Goal: Task Accomplishment & Management: Complete application form

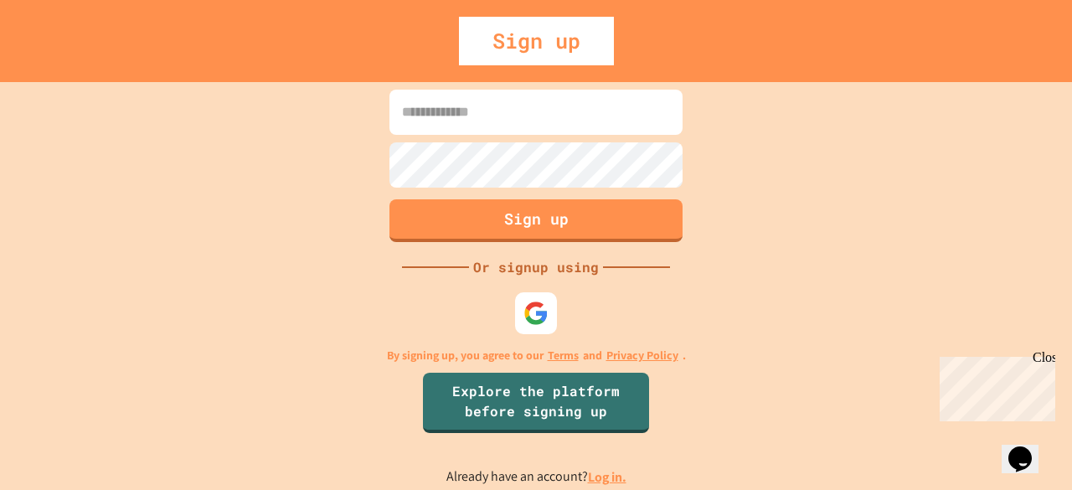
click at [553, 118] on input at bounding box center [536, 112] width 293 height 45
type input "*"
type input "**********"
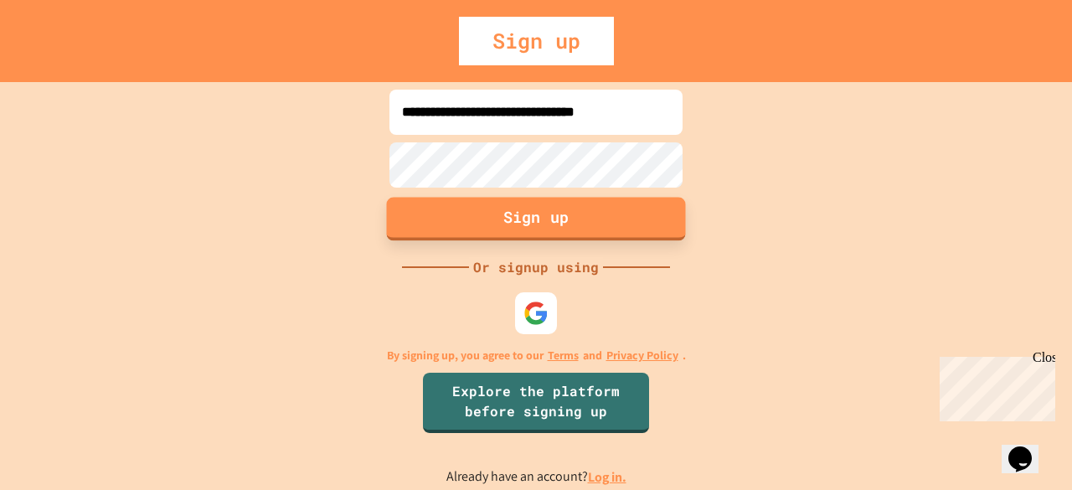
click at [501, 209] on button "Sign up" at bounding box center [536, 219] width 299 height 44
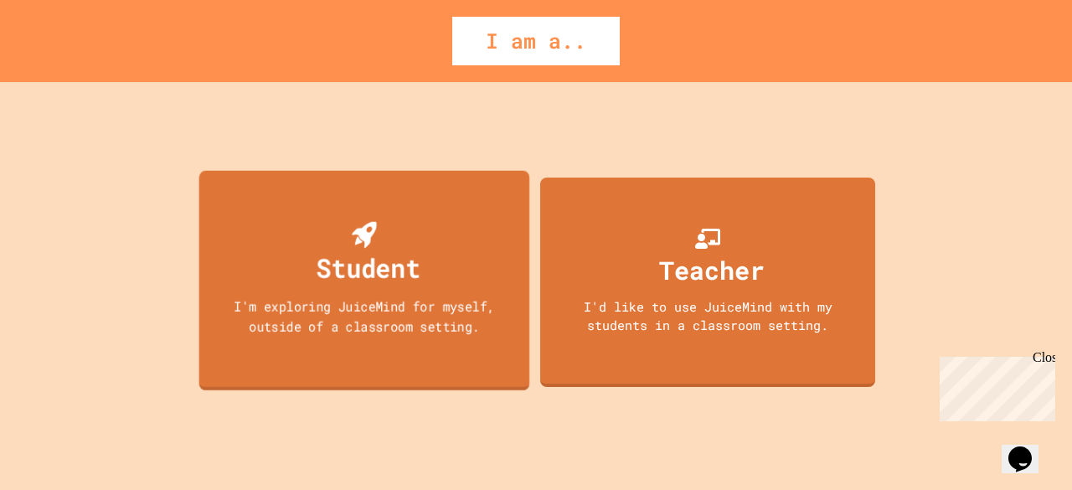
click at [404, 269] on div "Student" at bounding box center [369, 267] width 104 height 39
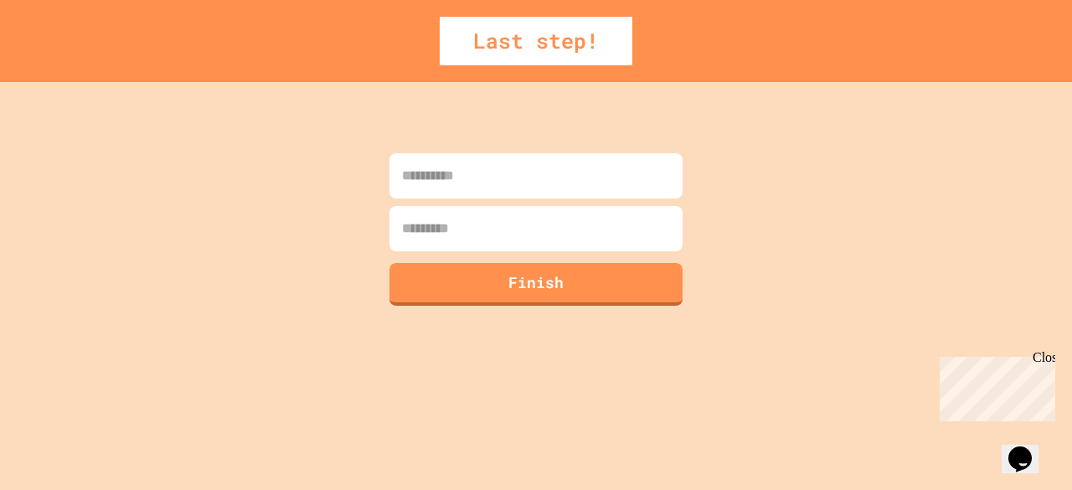
click at [558, 187] on input at bounding box center [536, 175] width 293 height 45
type input "*"
type input "*****"
click at [476, 230] on input at bounding box center [536, 228] width 293 height 45
type input "*****"
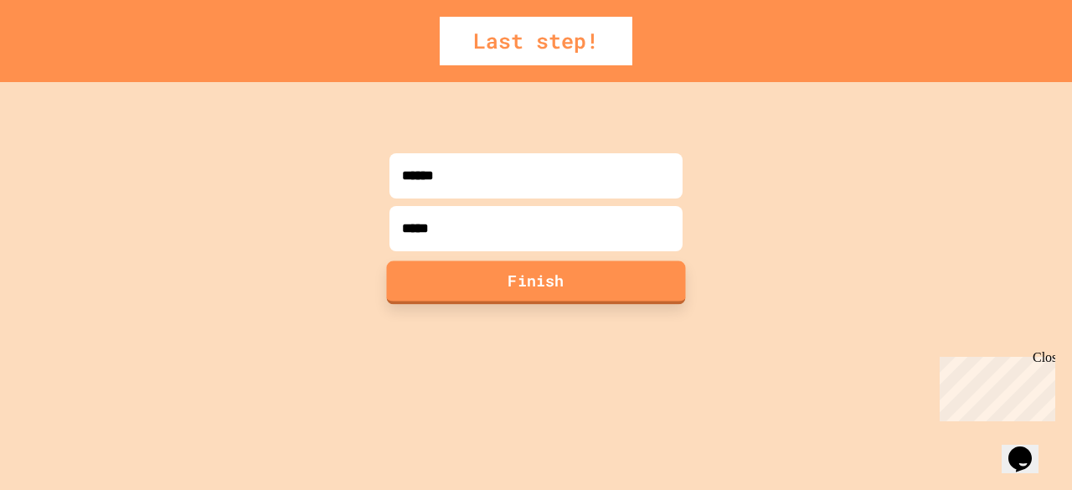
drag, startPoint x: 651, startPoint y: 275, endPoint x: 533, endPoint y: 290, distance: 119.1
click at [533, 290] on button "Finish" at bounding box center [536, 283] width 299 height 44
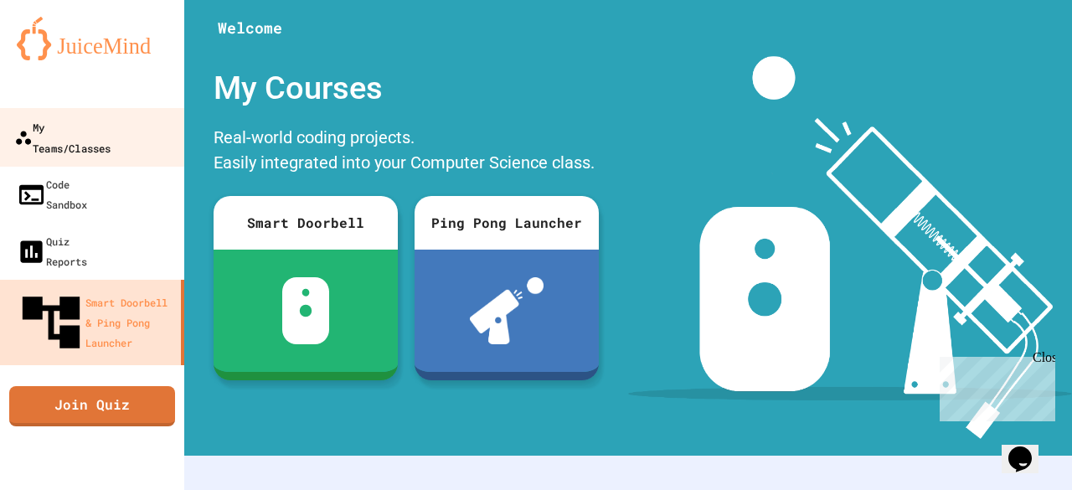
click at [140, 145] on link "My Teams/Classes" at bounding box center [92, 137] width 190 height 59
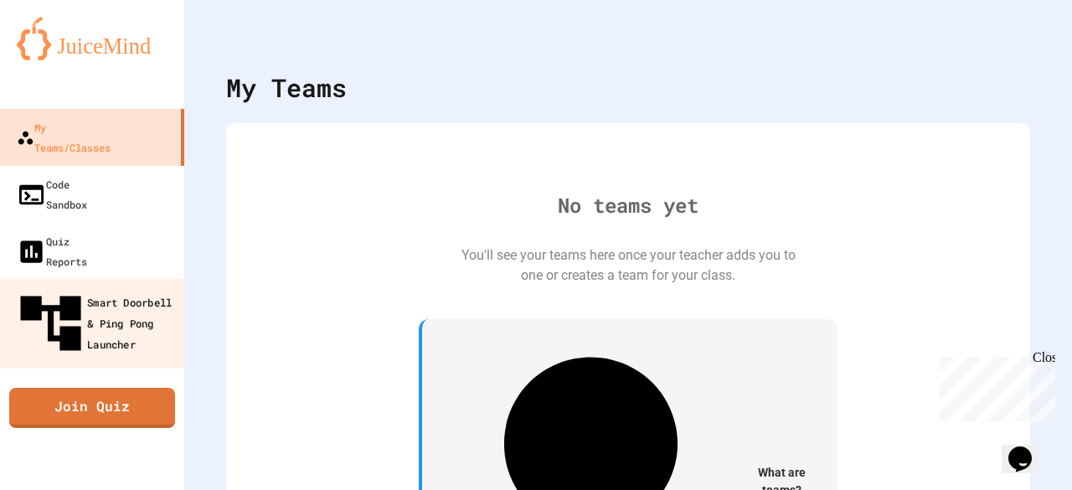
click at [116, 287] on div "Smart Doorbell & Ping Pong Launcher" at bounding box center [97, 323] width 166 height 73
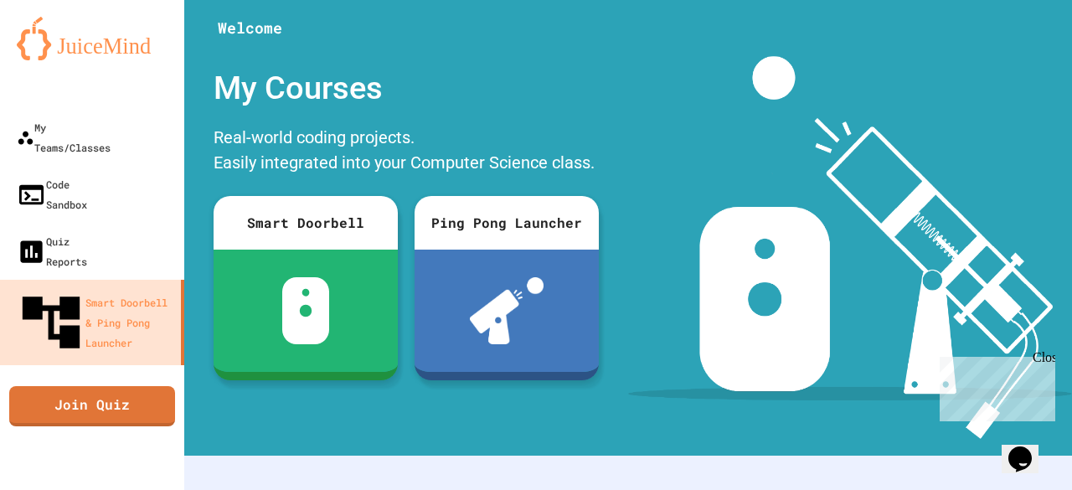
click at [1043, 358] on div "Close" at bounding box center [1043, 360] width 21 height 21
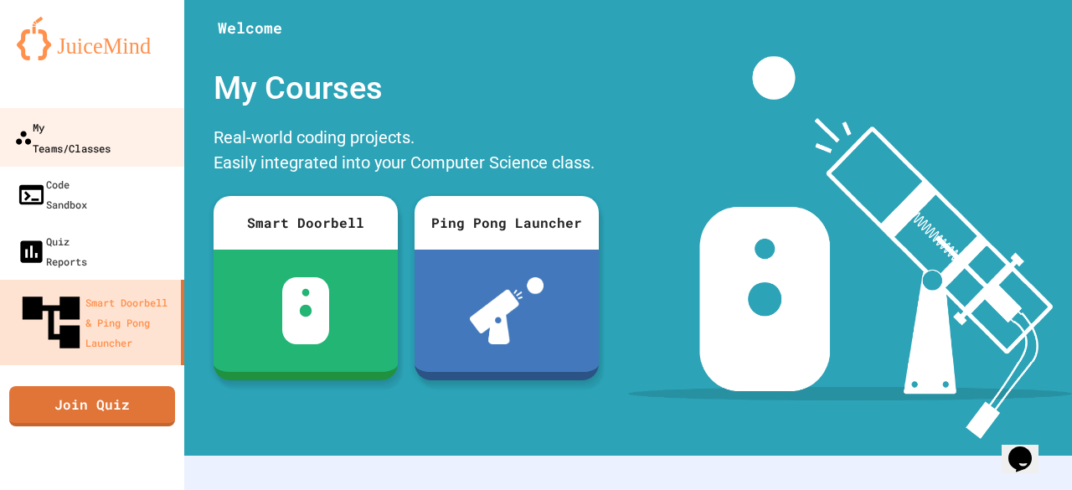
click at [80, 137] on div "My Teams/Classes" at bounding box center [62, 136] width 96 height 41
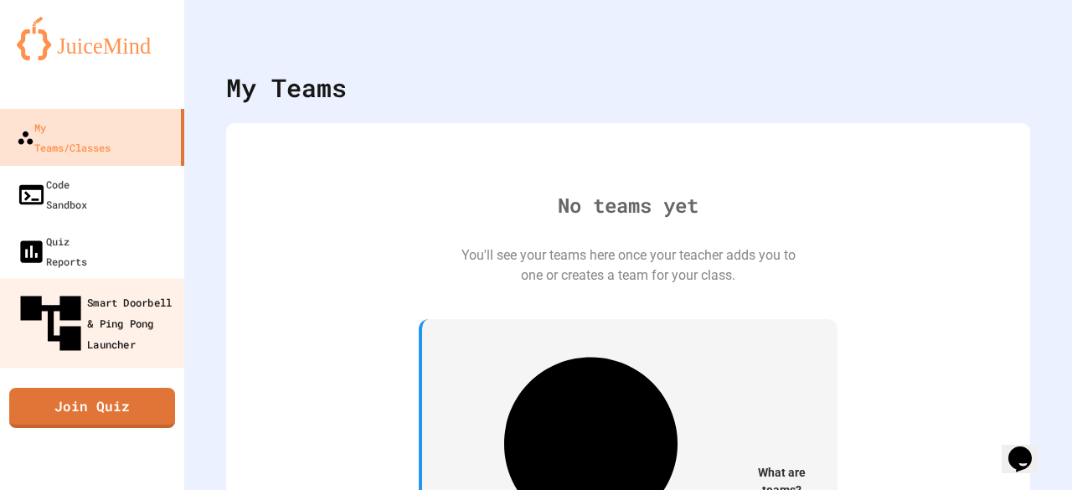
click at [97, 287] on div "Smart Doorbell & Ping Pong Launcher" at bounding box center [97, 323] width 166 height 73
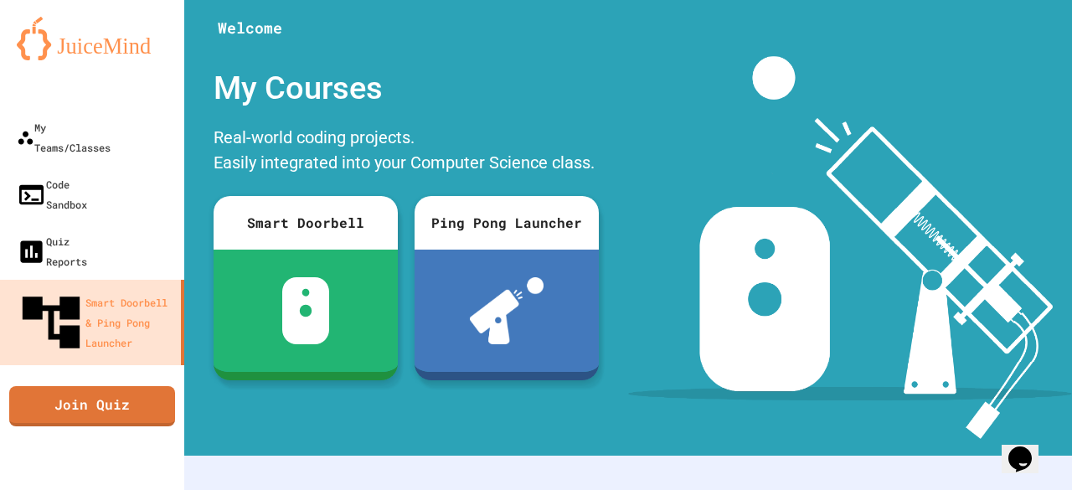
click at [457, 57] on div "My Courses" at bounding box center [406, 88] width 402 height 65
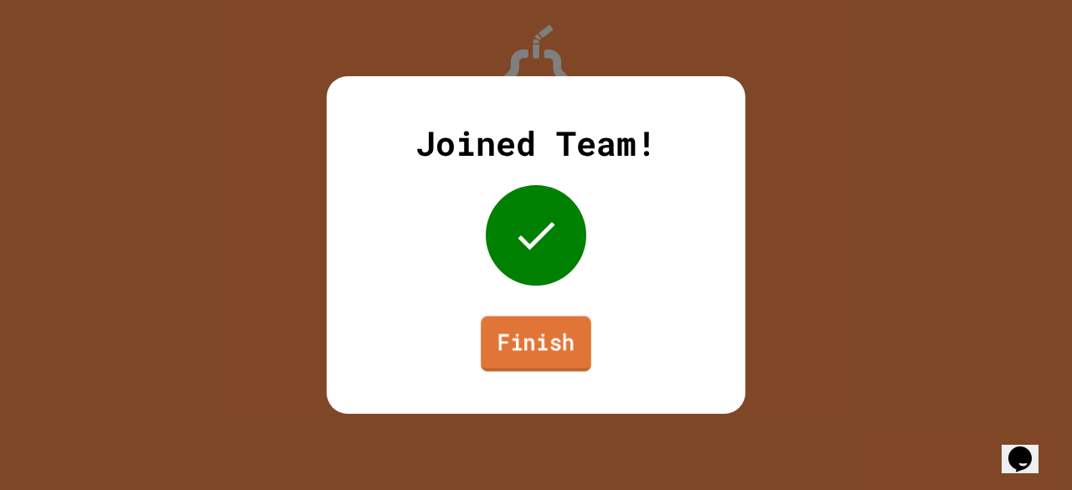
click at [537, 338] on link "Finish" at bounding box center [536, 343] width 111 height 55
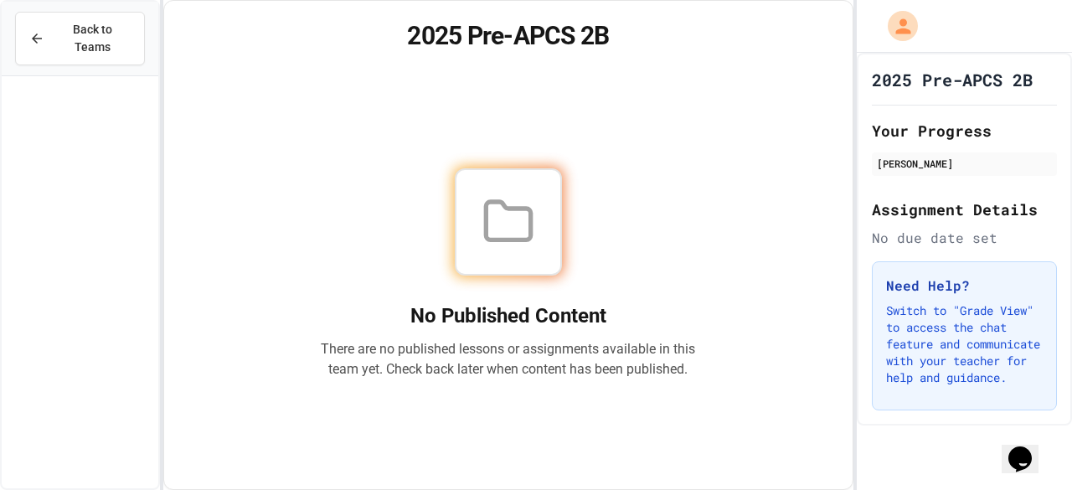
click at [855, 198] on div "Back to Teams 2025 Pre-APCS 2B No Published Content There are no published less…" at bounding box center [536, 245] width 1072 height 490
click at [816, 280] on div "No Published Content There are no published lessons or assignments available in…" at bounding box center [507, 273] width 647 height 391
